Goal: Find specific page/section

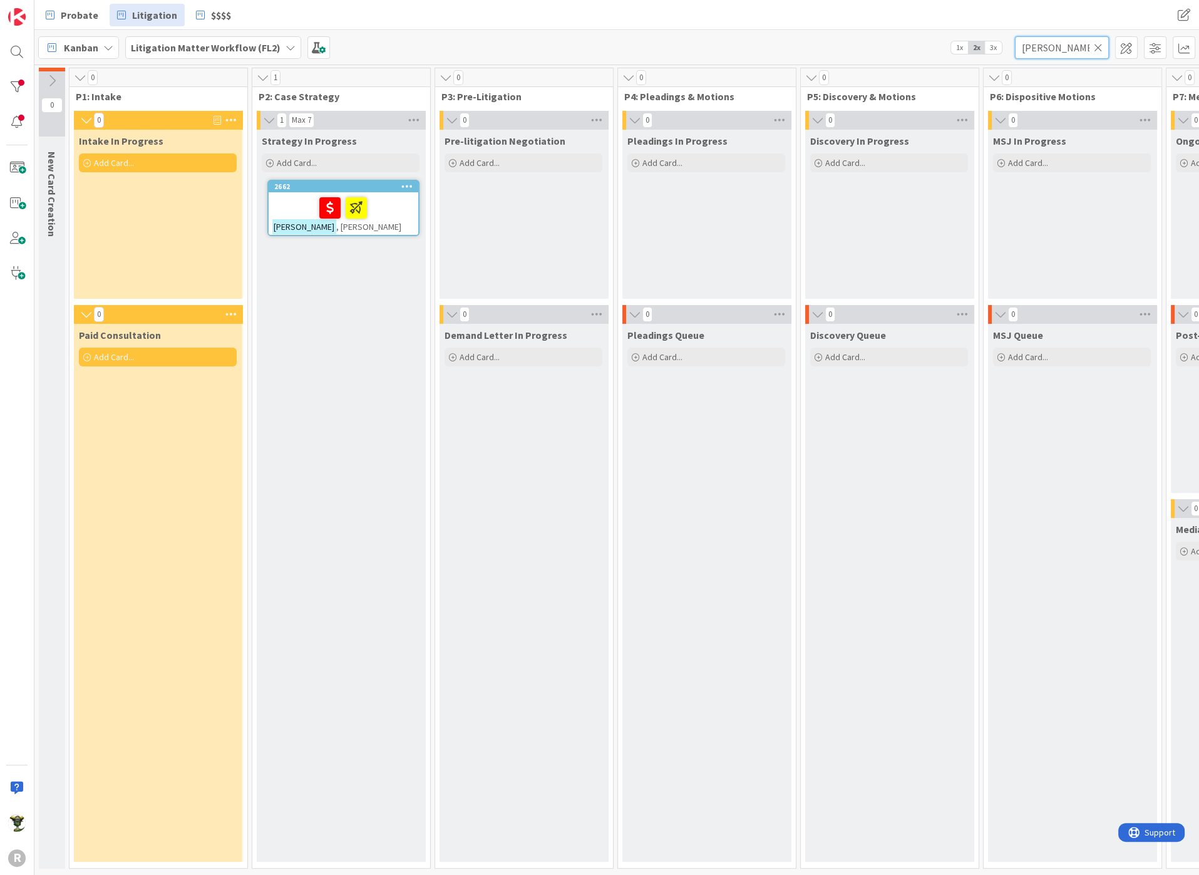
click at [1036, 46] on input "[PERSON_NAME]" at bounding box center [1062, 47] width 94 height 23
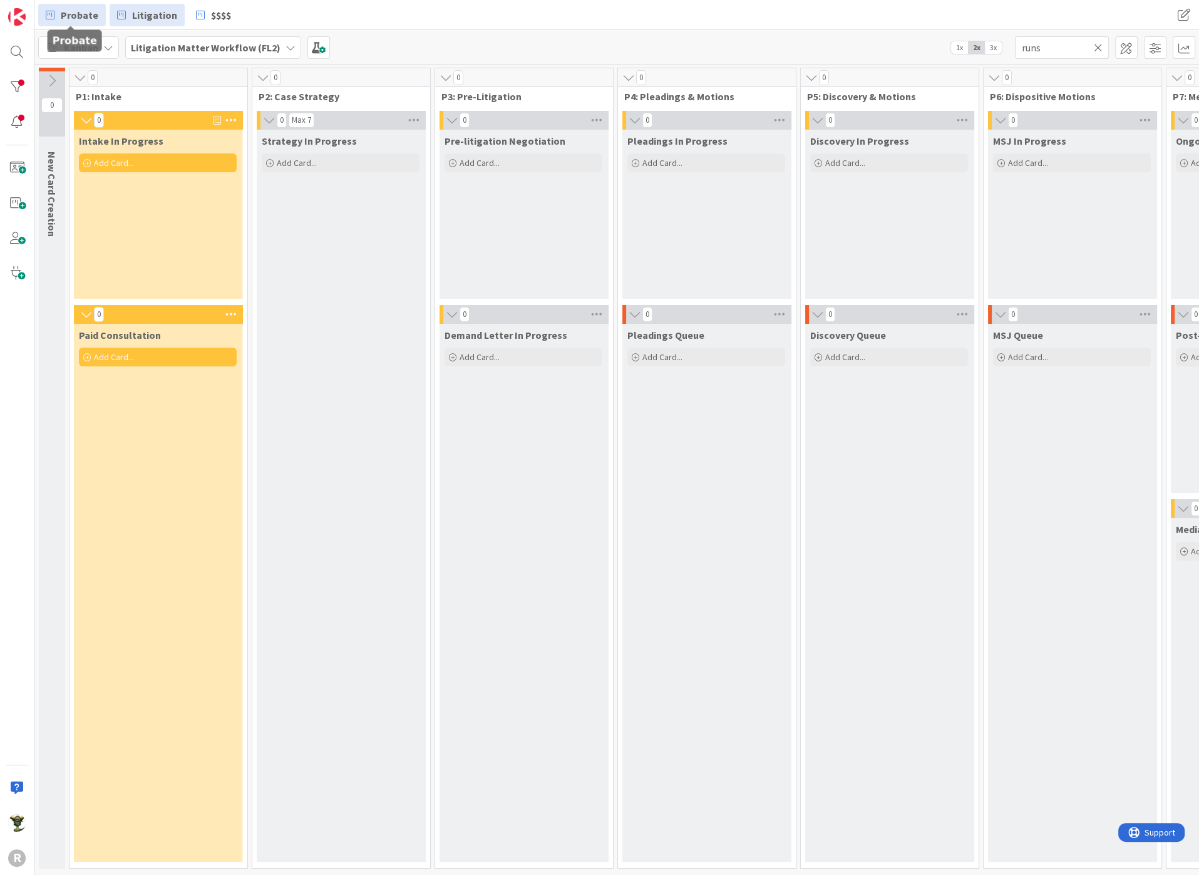
click at [71, 13] on span "Probate" at bounding box center [80, 15] width 38 height 15
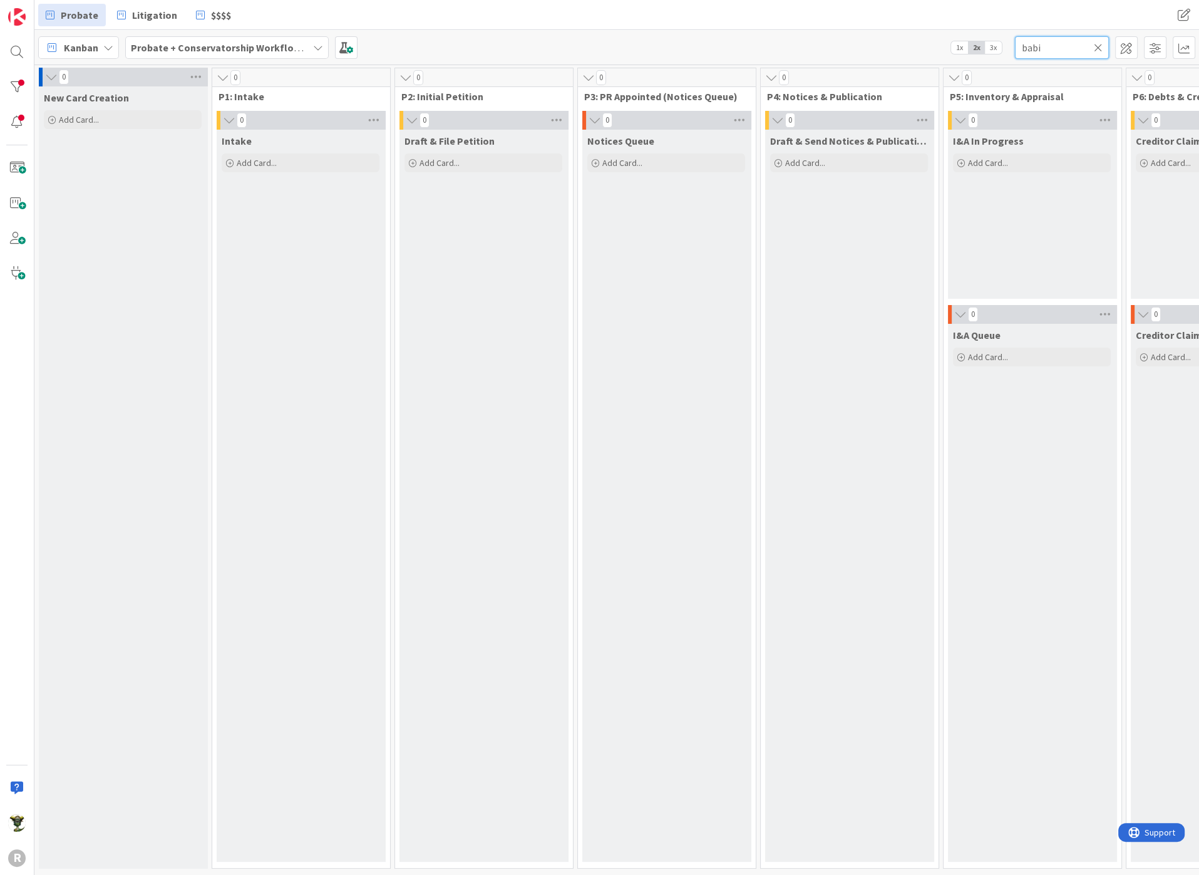
click at [1041, 47] on input "babi" at bounding box center [1062, 47] width 94 height 23
type input "runs"
click at [1096, 50] on icon at bounding box center [1098, 47] width 9 height 11
